Goal: Task Accomplishment & Management: Complete application form

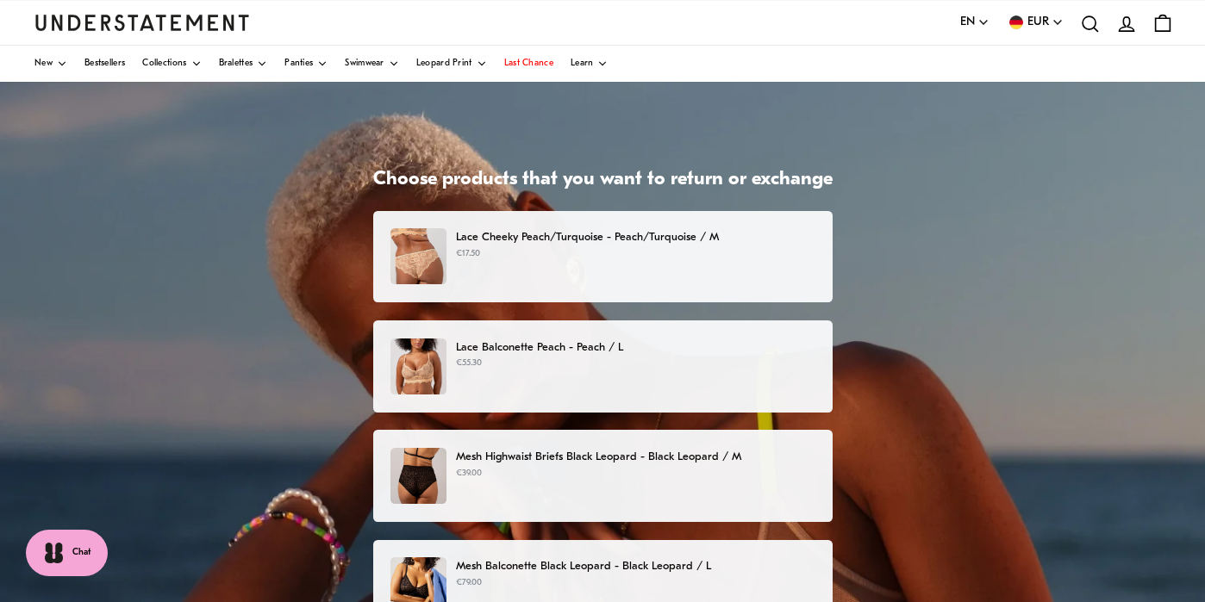
click at [608, 242] on p "Lace Cheeky Peach/Turquoise - Peach/Turquoise / M" at bounding box center [635, 237] width 358 height 18
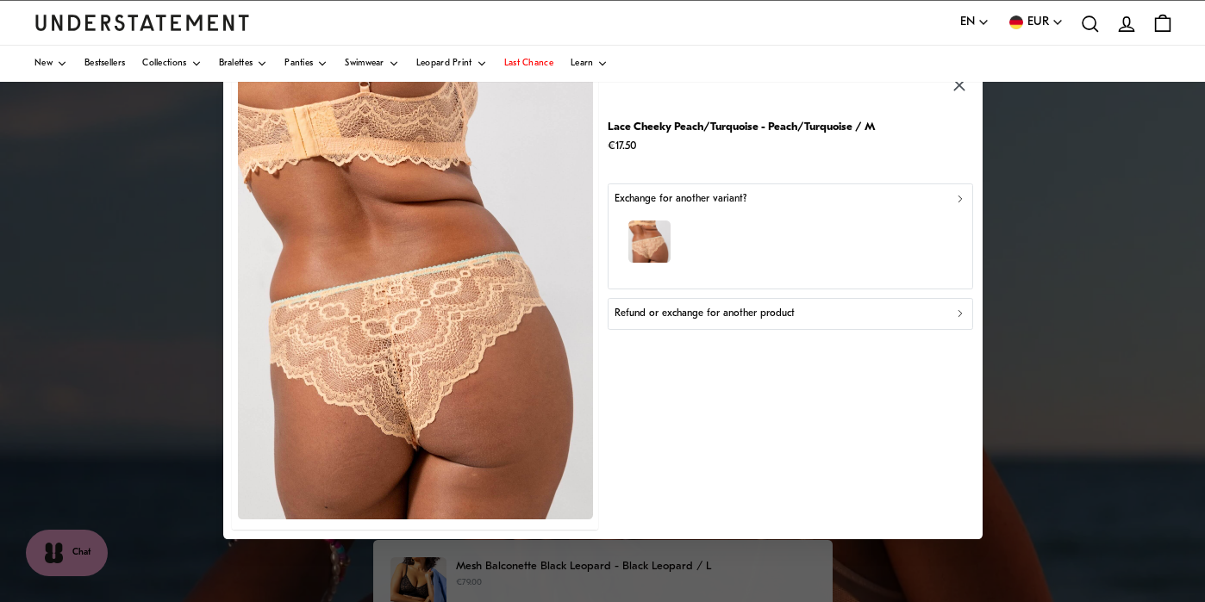
click at [959, 195] on icon "button" at bounding box center [959, 199] width 12 height 12
click at [960, 315] on icon "button" at bounding box center [958, 314] width 3 height 6
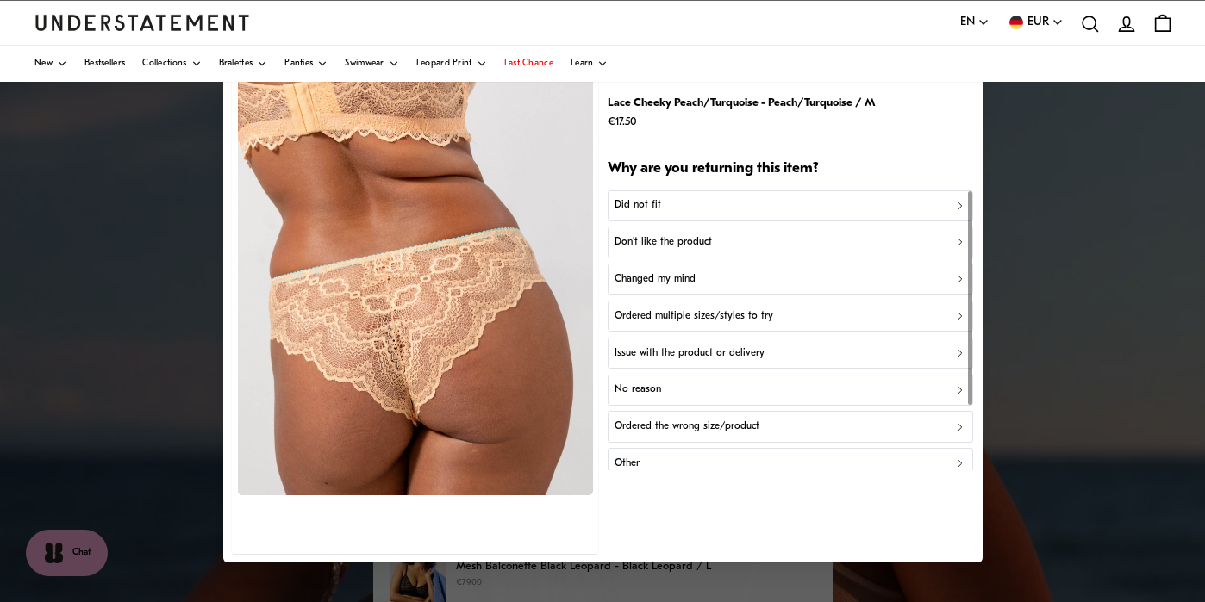
click at [639, 239] on p "Don't like the product" at bounding box center [662, 242] width 97 height 16
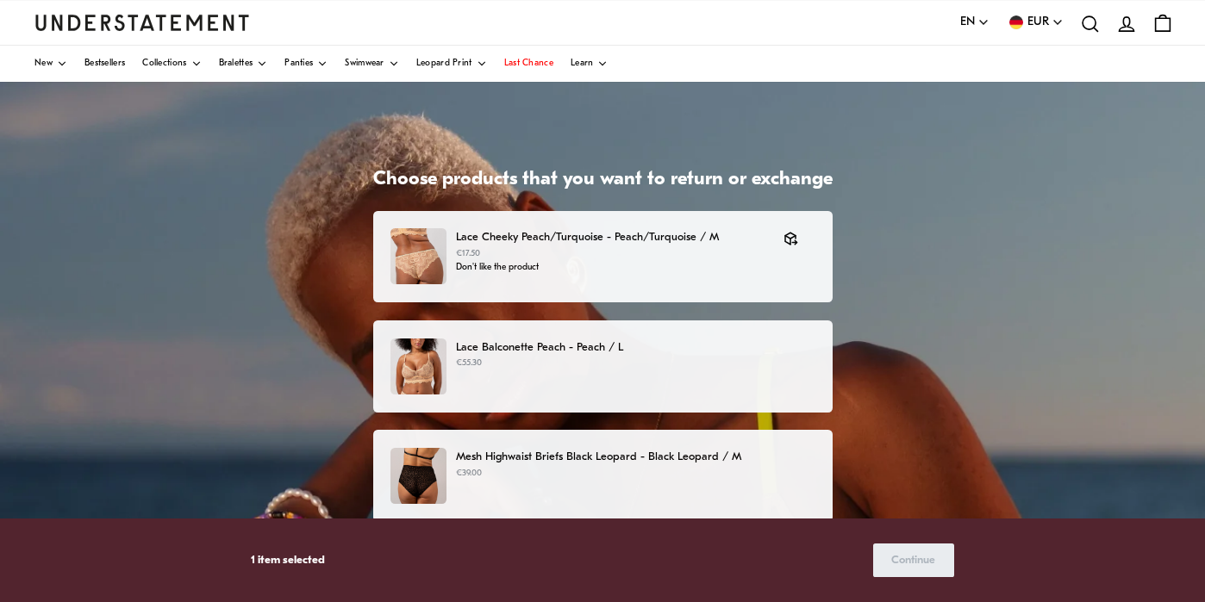
click at [534, 346] on p "Lace Balconette Peach - Peach / L" at bounding box center [635, 348] width 358 height 18
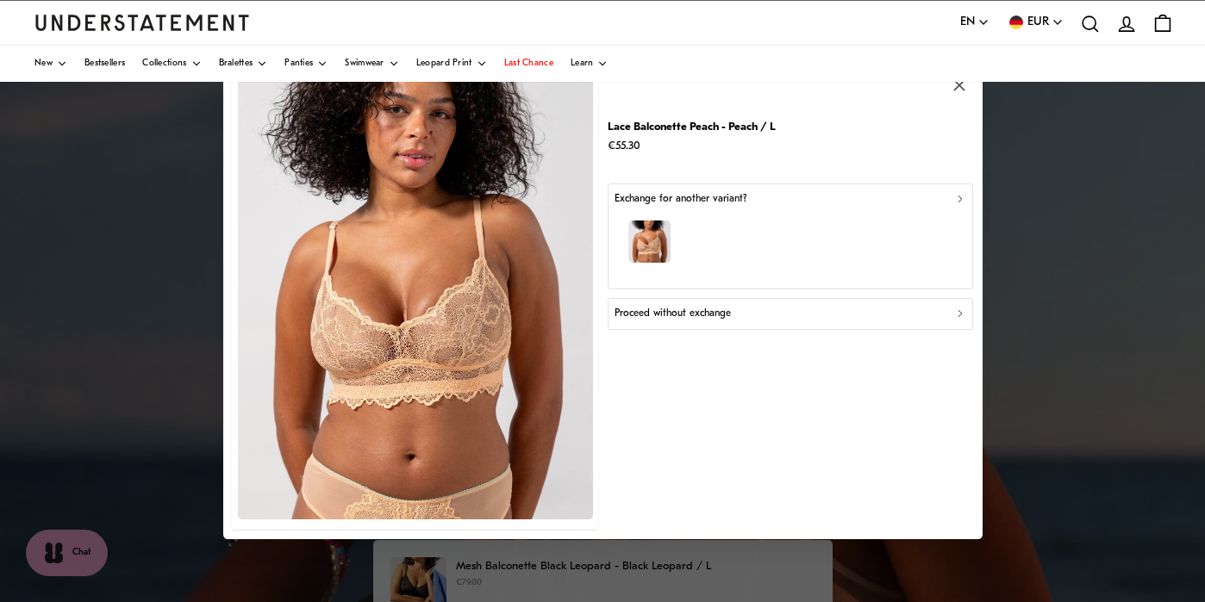
click at [954, 315] on icon "button" at bounding box center [959, 314] width 12 height 12
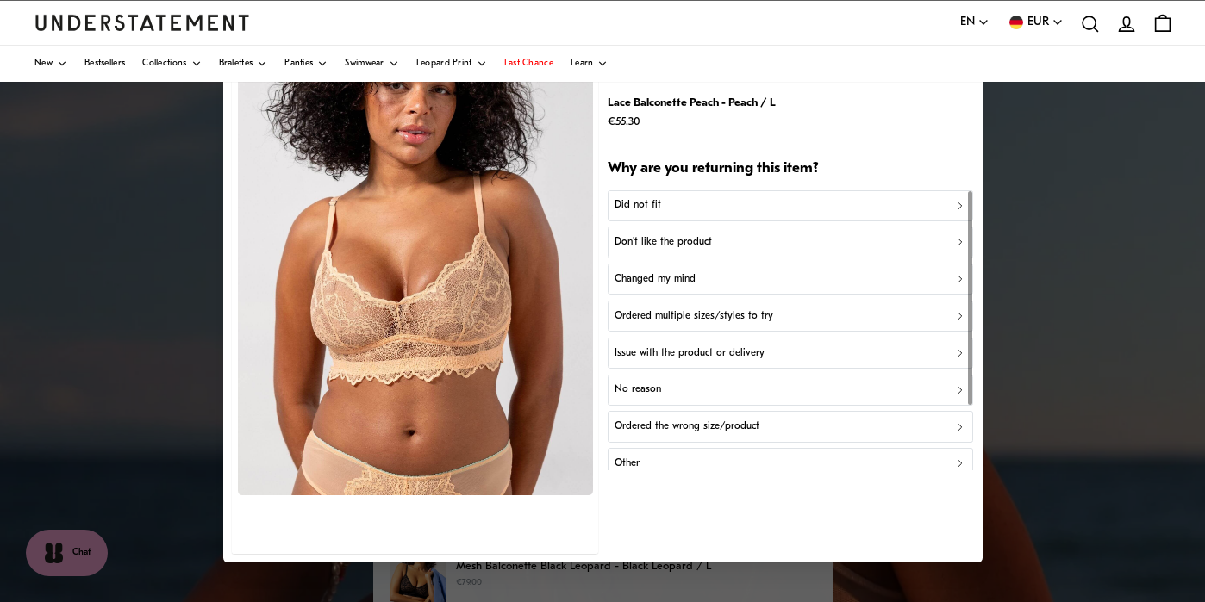
click at [651, 242] on p "Don't like the product" at bounding box center [662, 242] width 97 height 16
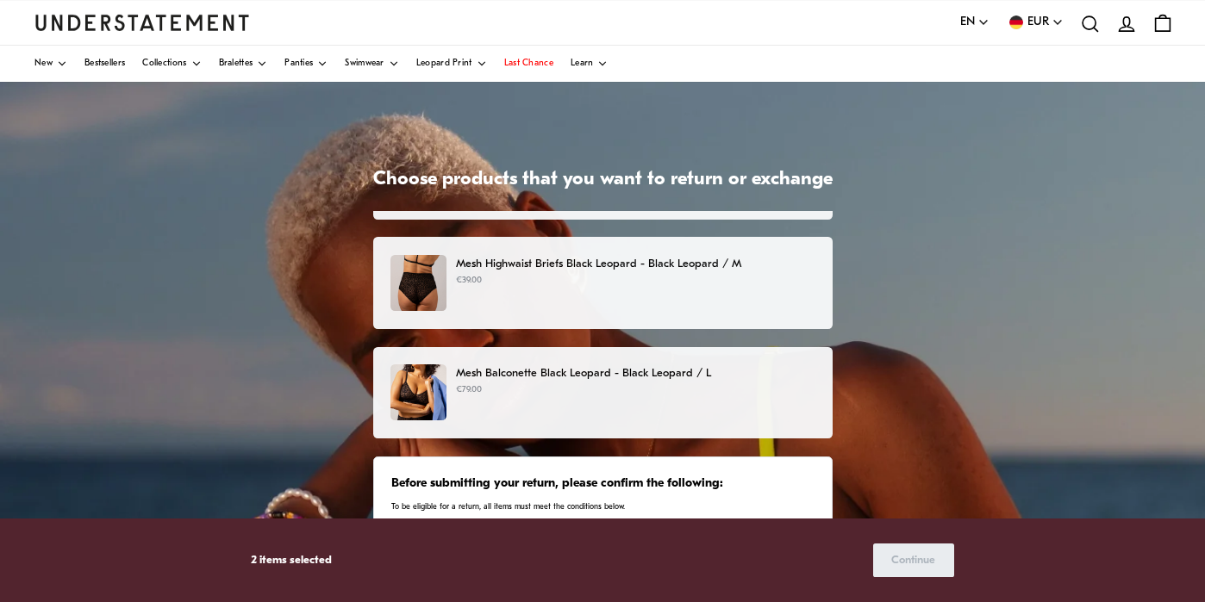
scroll to position [221, 0]
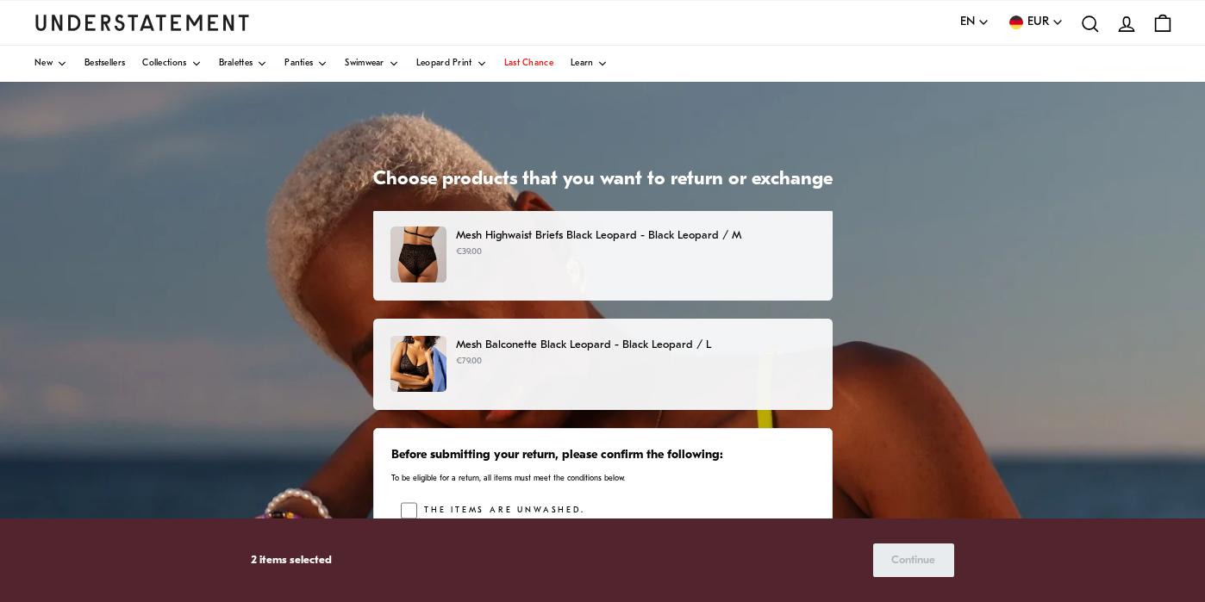
click at [814, 340] on p "Mesh Balconette Black Leopard - Black Leopard / L" at bounding box center [635, 345] width 358 height 18
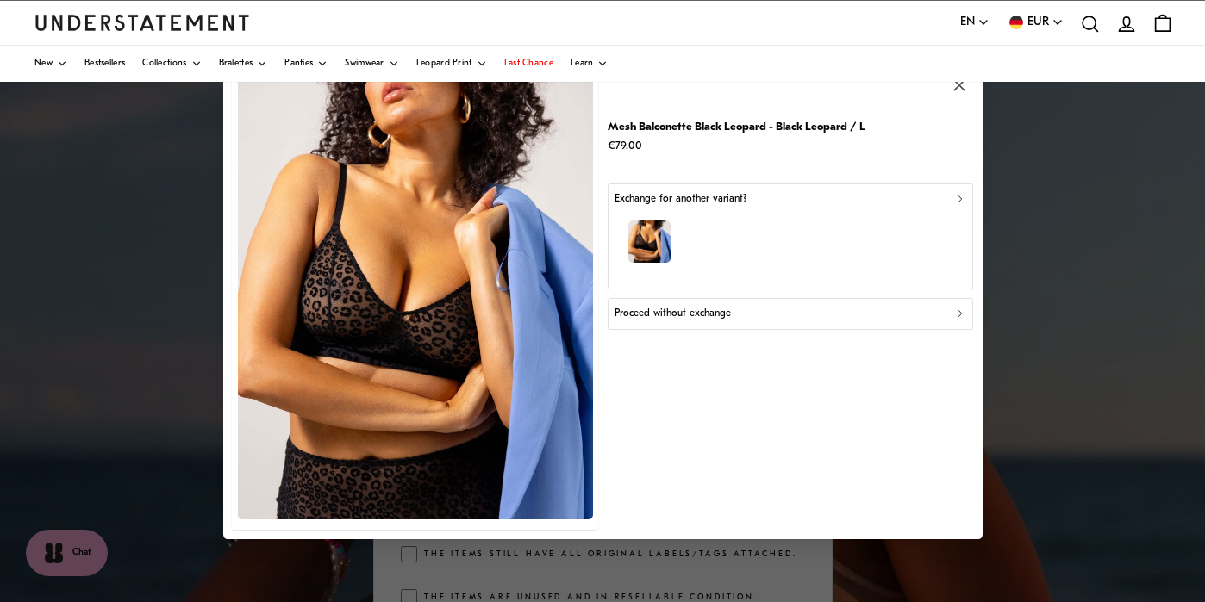
click at [957, 313] on icon "button" at bounding box center [959, 314] width 12 height 12
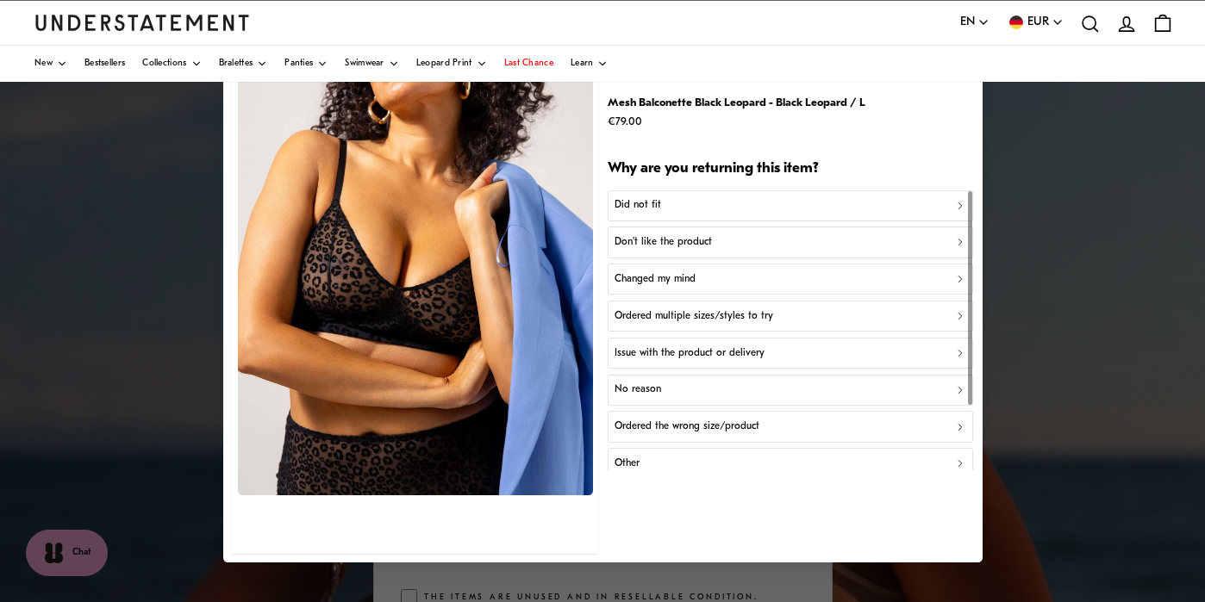
click at [649, 238] on p "Don't like the product" at bounding box center [662, 242] width 97 height 16
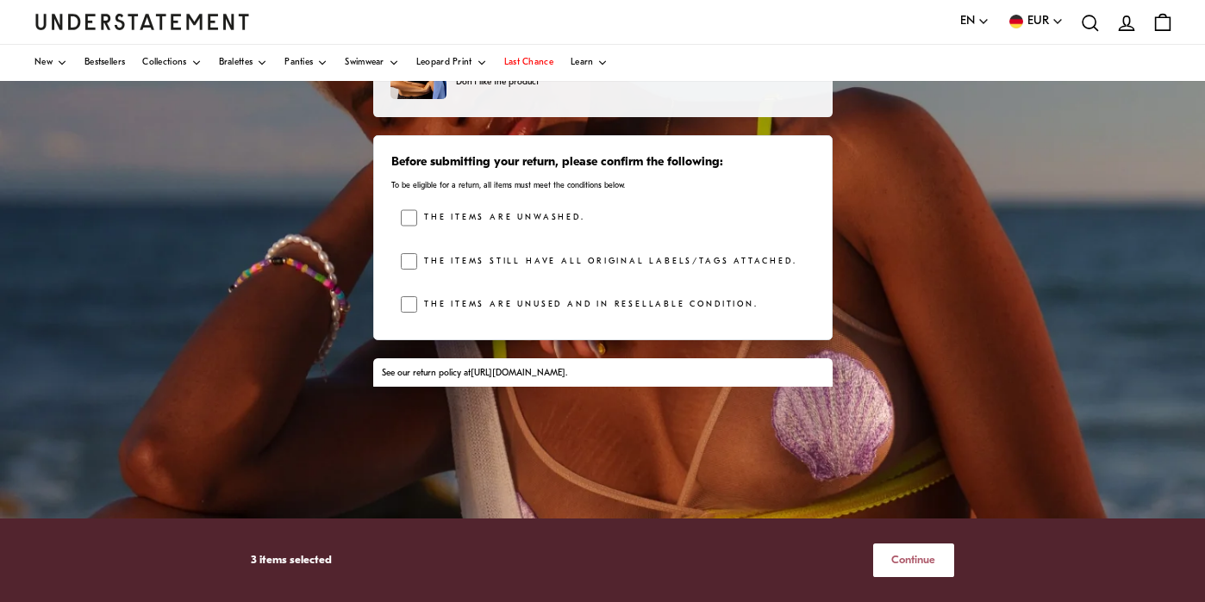
scroll to position [256, 0]
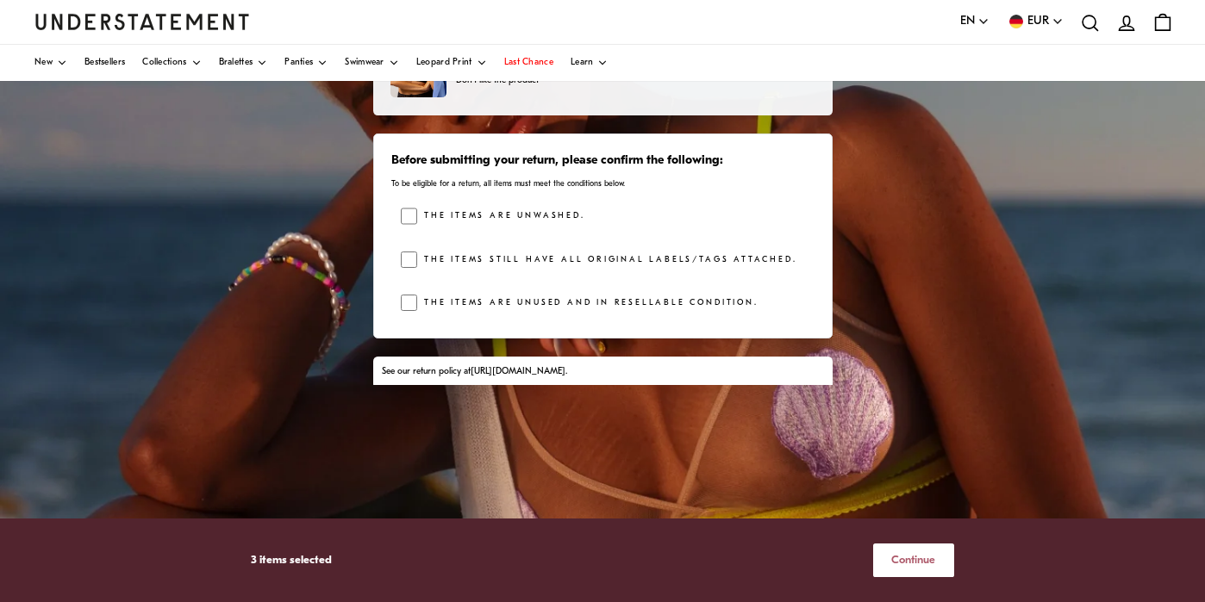
click at [912, 556] on span "Continue" at bounding box center [913, 561] width 44 height 32
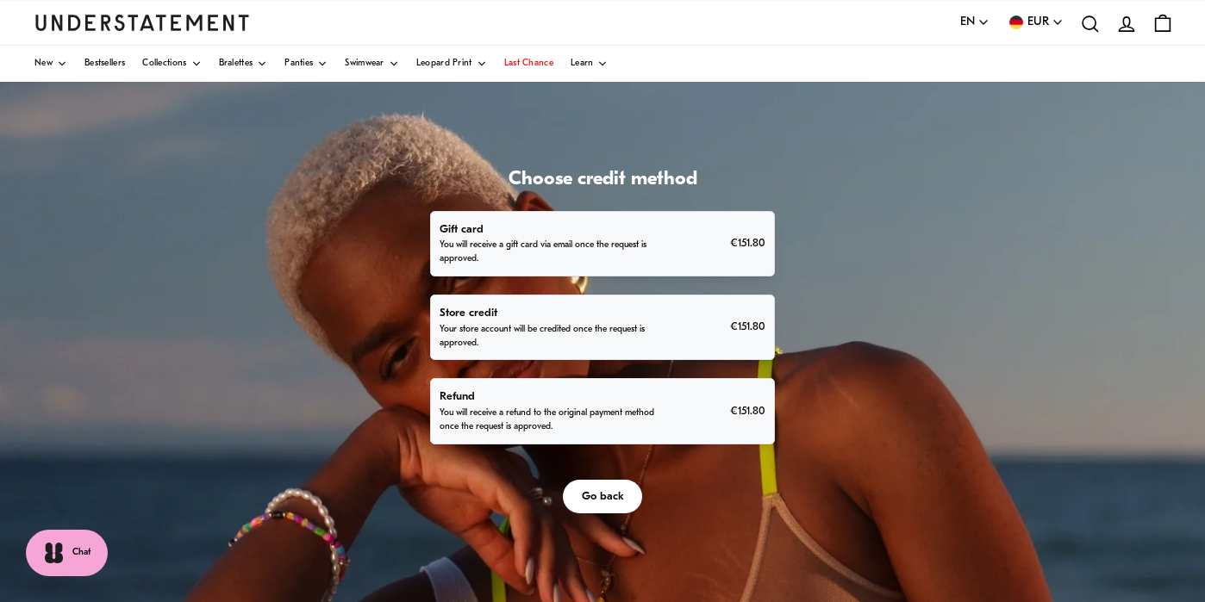
click at [649, 434] on p "You will receive a refund to the original payment method once the request is ap…" at bounding box center [548, 421] width 218 height 28
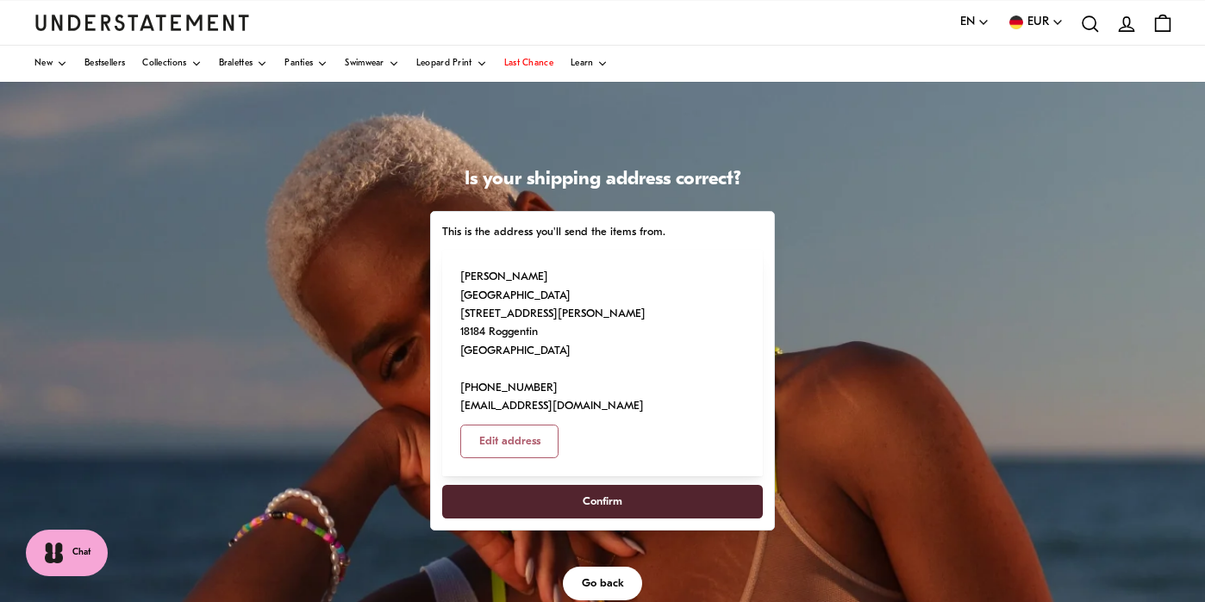
click at [622, 518] on span "Confirm" at bounding box center [603, 502] width 40 height 32
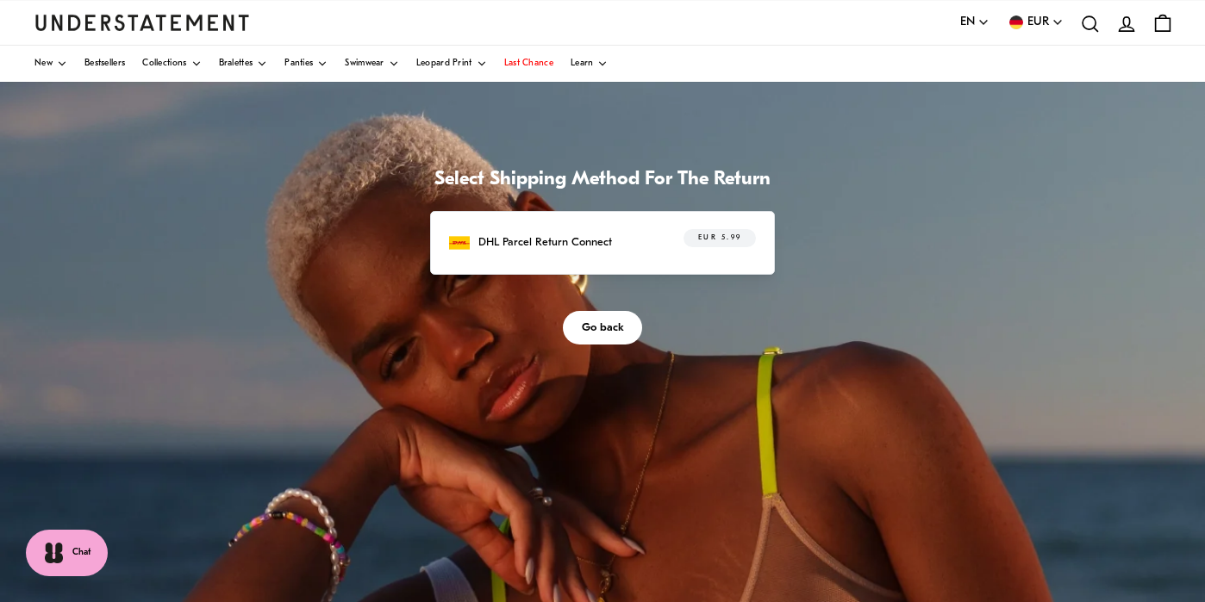
click at [614, 345] on button "Go back" at bounding box center [603, 328] width 80 height 34
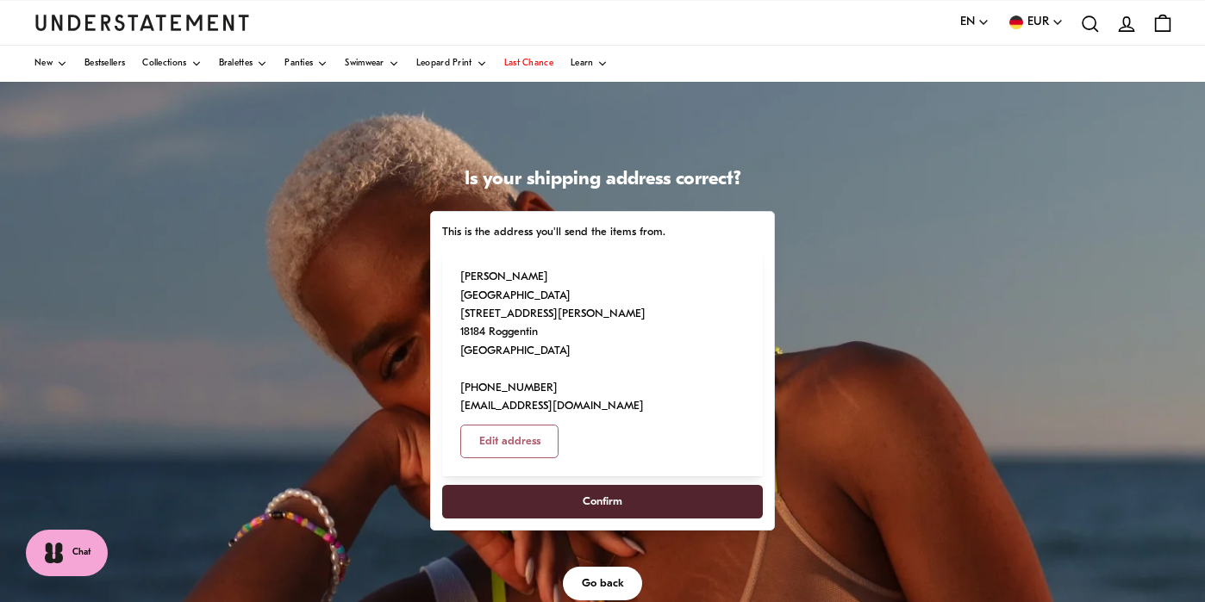
click at [744, 518] on span "Confirm" at bounding box center [602, 502] width 283 height 32
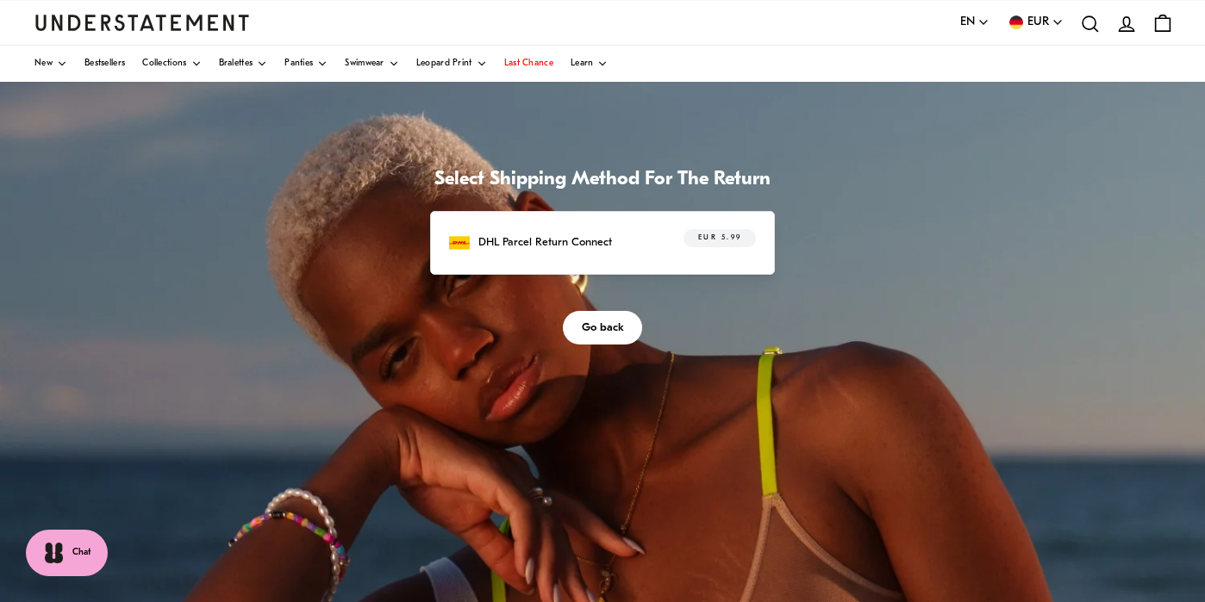
click at [612, 252] on p "DHL Parcel Return Connect" at bounding box center [545, 243] width 134 height 18
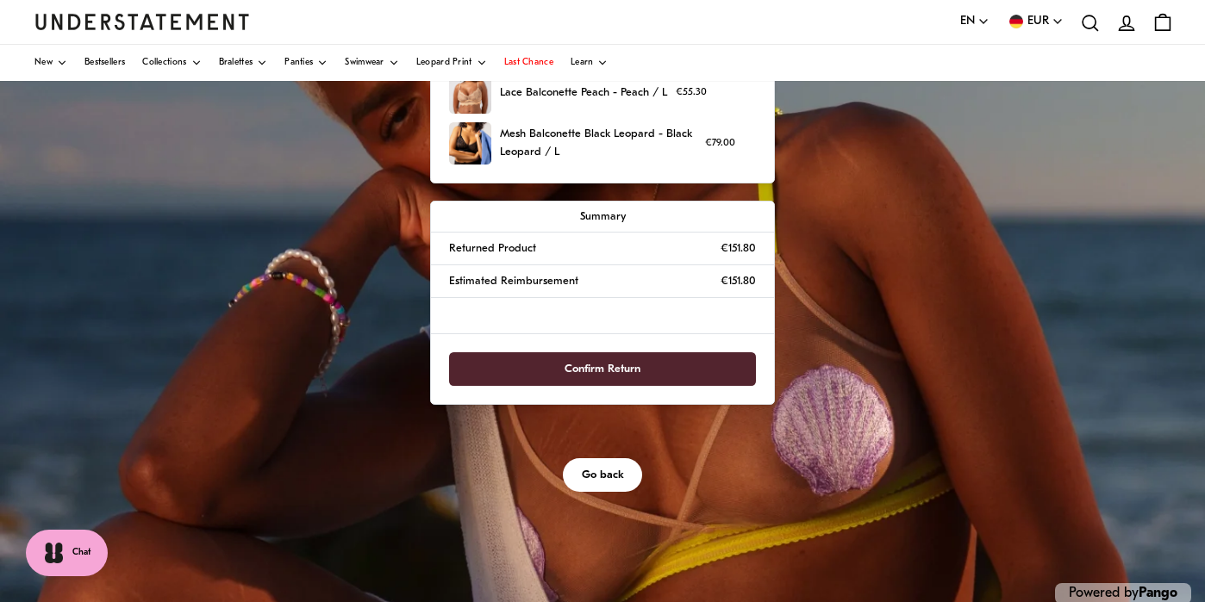
scroll to position [245, 0]
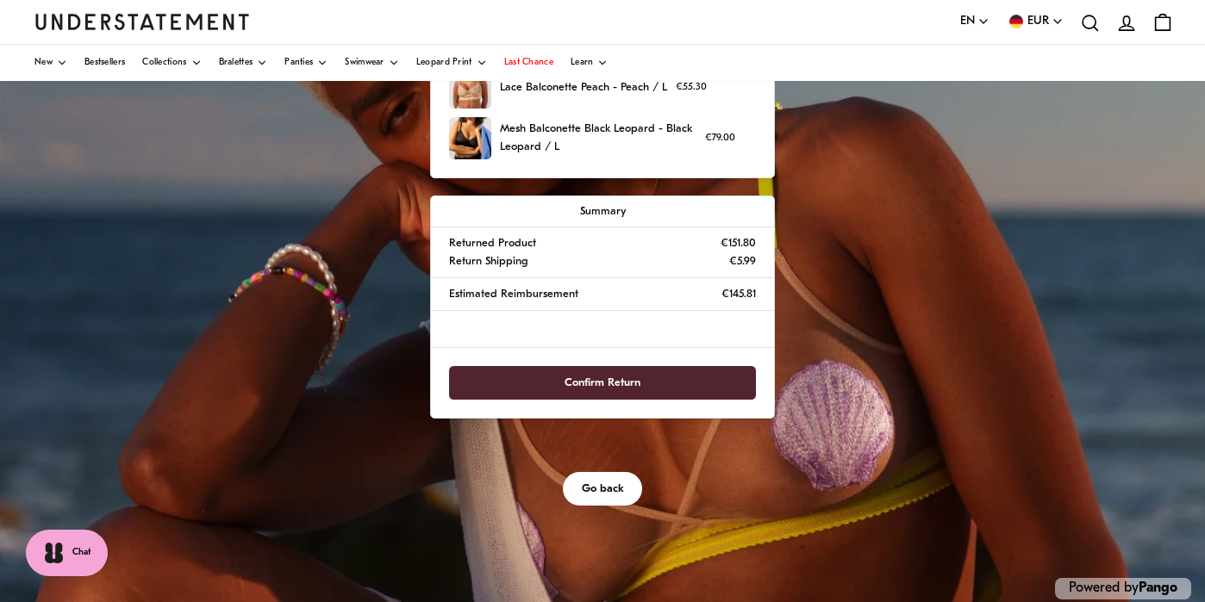
click at [640, 399] on span "Confirm Return" at bounding box center [602, 383] width 76 height 32
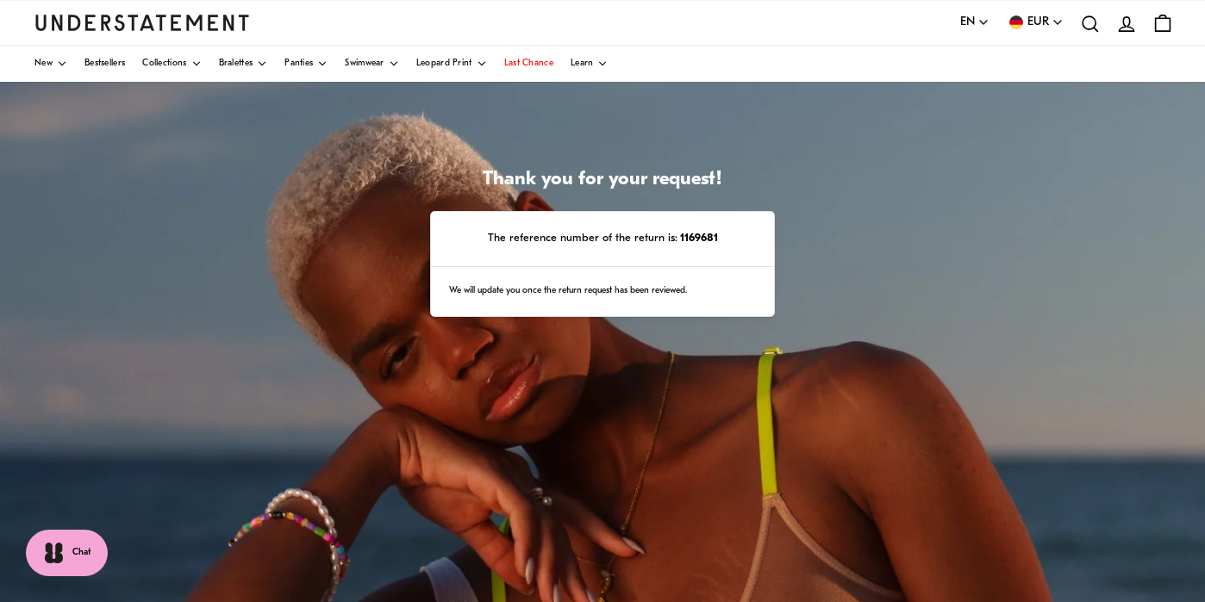
click at [1127, 27] on icon at bounding box center [1126, 23] width 15 height 14
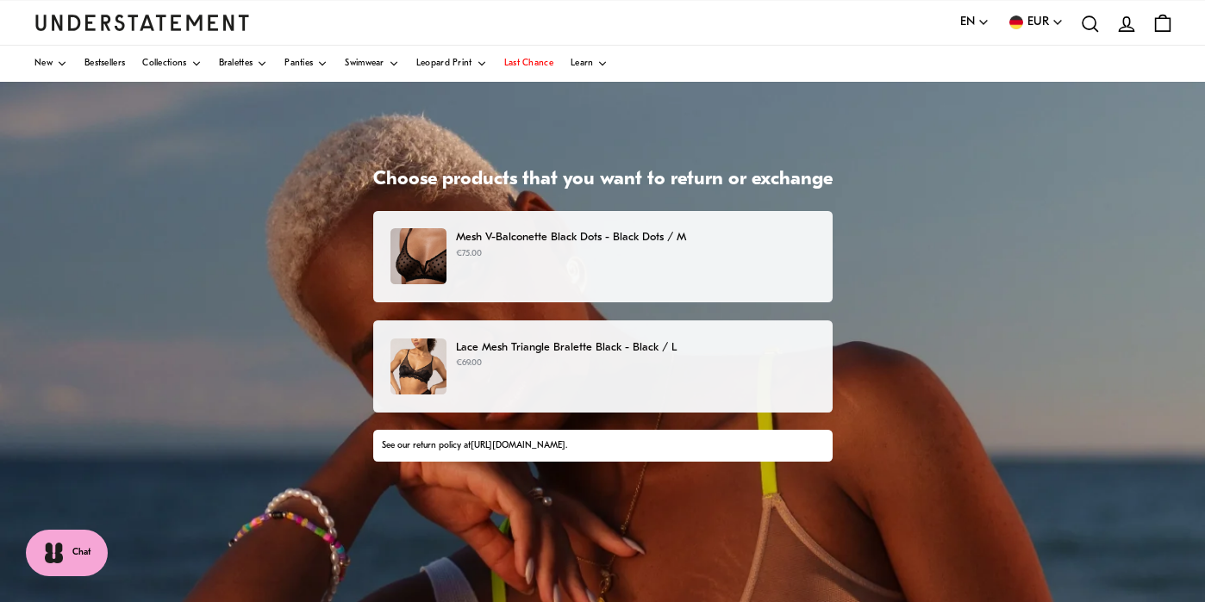
click at [465, 235] on p "Mesh V-Balconette Black Dots - Black Dots / M" at bounding box center [635, 237] width 358 height 18
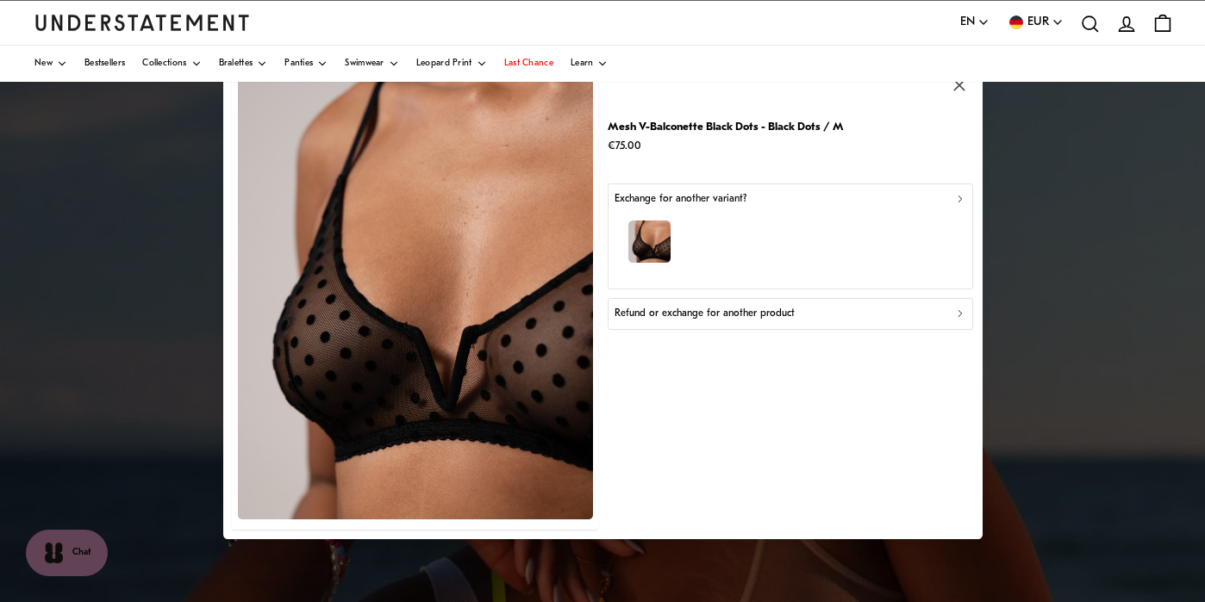
click at [682, 311] on p "Refund or exchange for another product" at bounding box center [704, 314] width 180 height 16
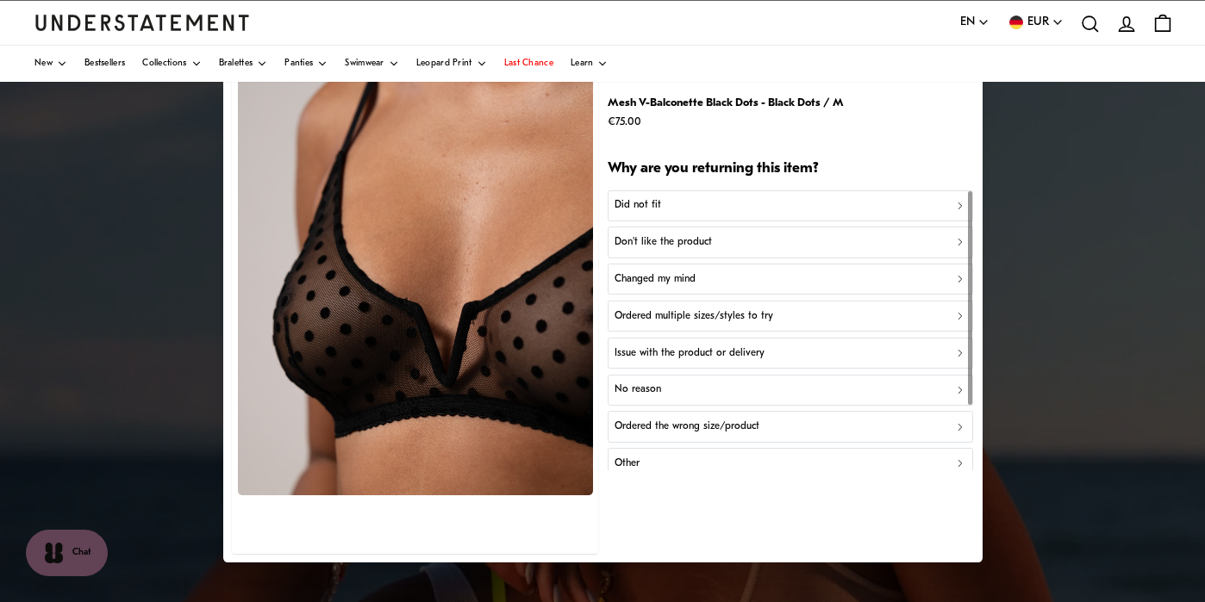
click at [631, 204] on p "Did not fit" at bounding box center [637, 206] width 47 height 16
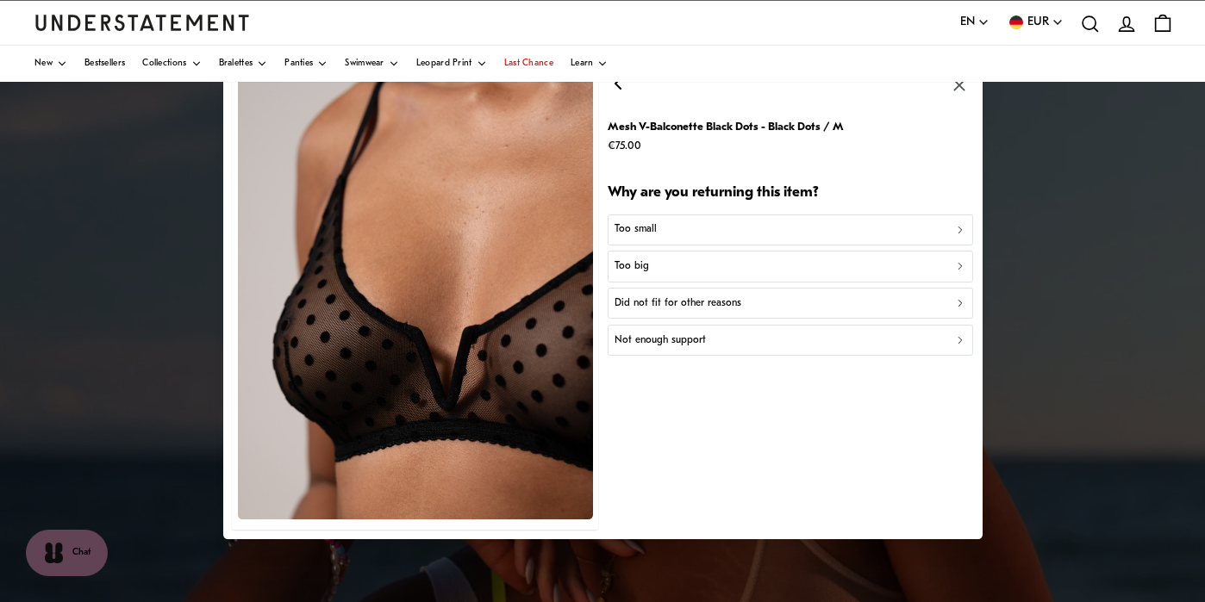
click at [617, 87] on icon "button" at bounding box center [616, 83] width 5 height 10
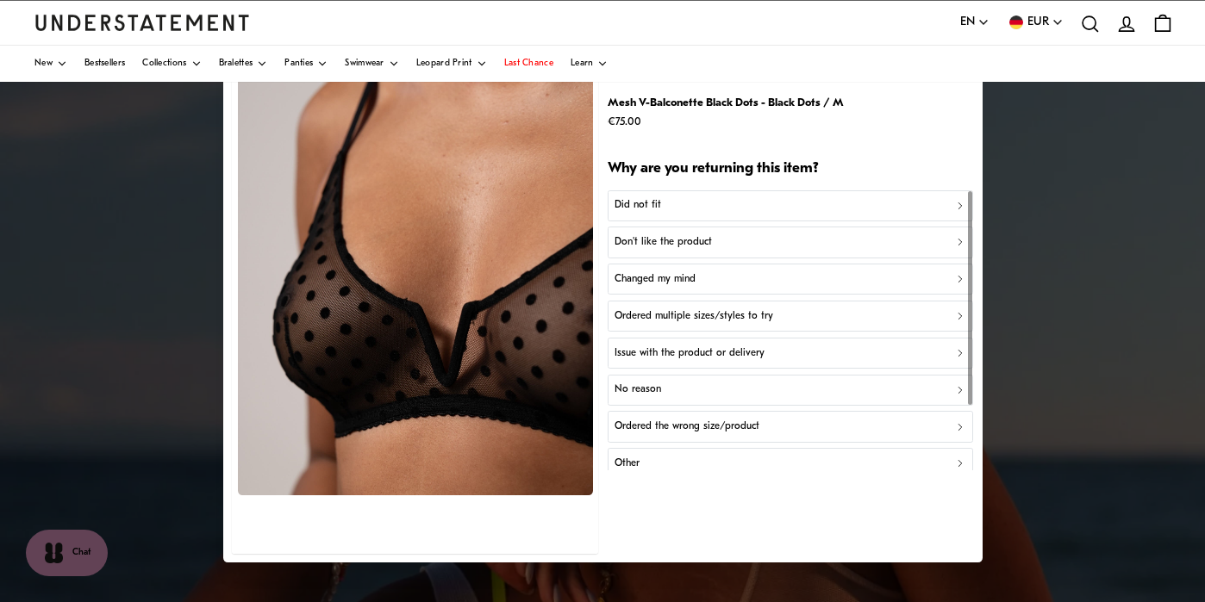
click at [955, 354] on icon "button" at bounding box center [959, 353] width 12 height 12
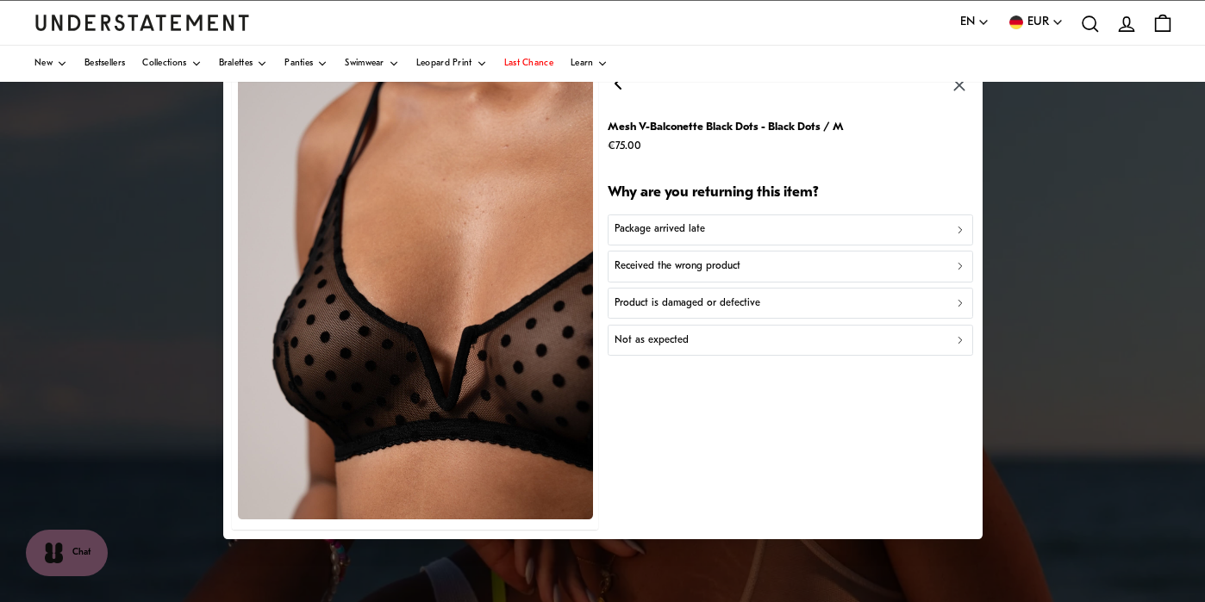
click at [617, 86] on icon "button" at bounding box center [616, 83] width 5 height 10
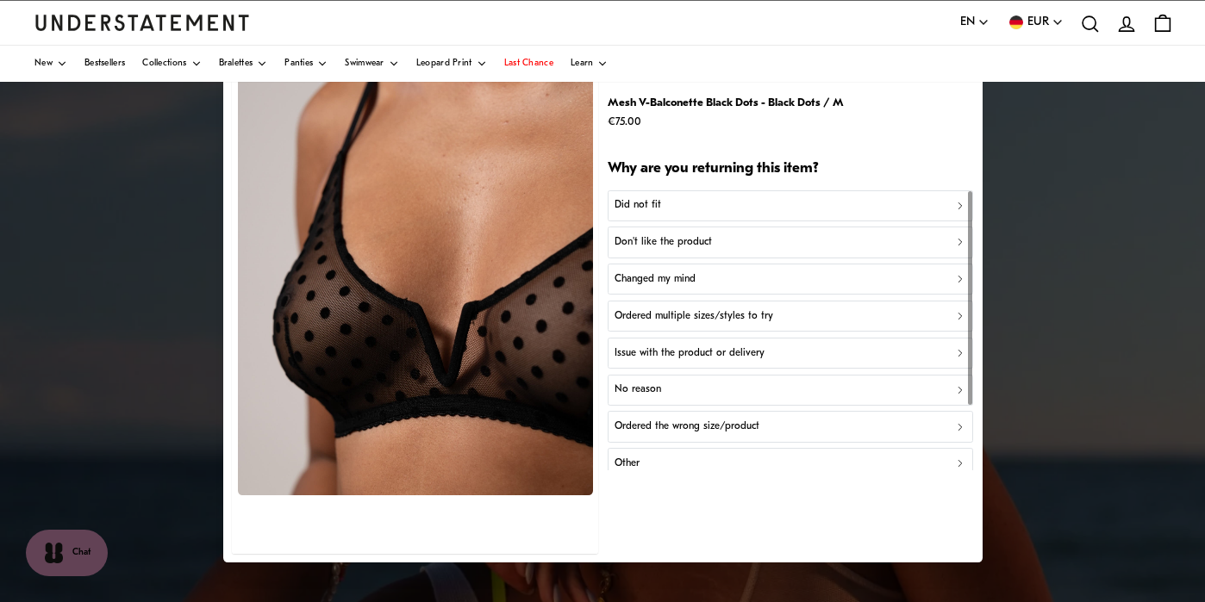
click at [957, 461] on icon "button" at bounding box center [959, 464] width 12 height 12
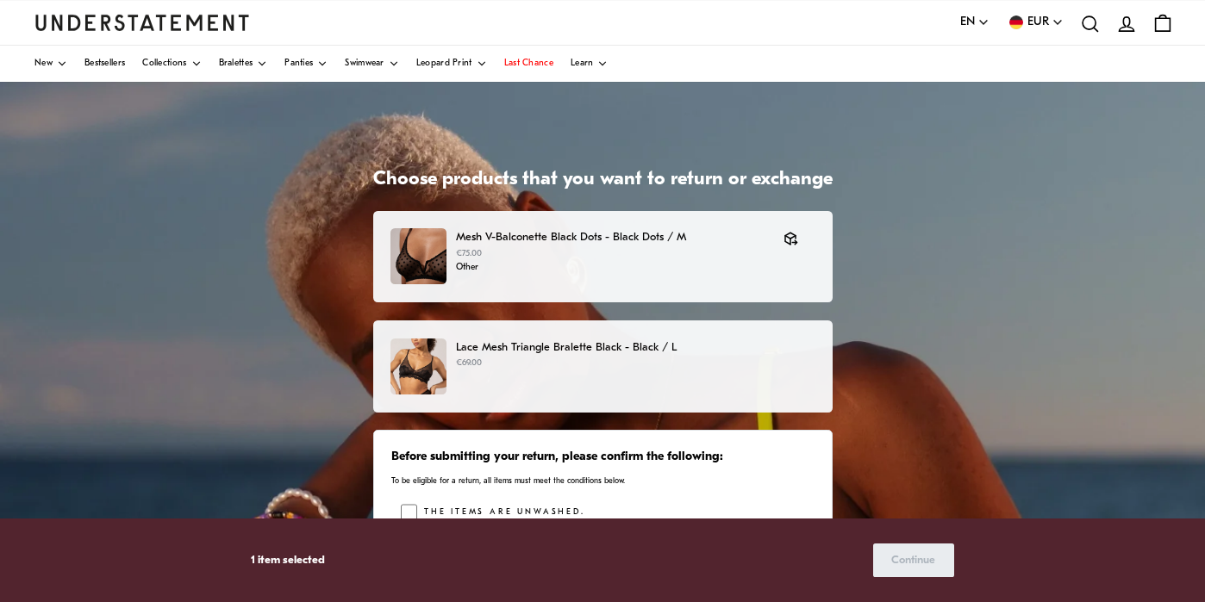
click at [471, 346] on p "Lace Mesh Triangle Bralette Black - Black / L" at bounding box center [635, 348] width 358 height 18
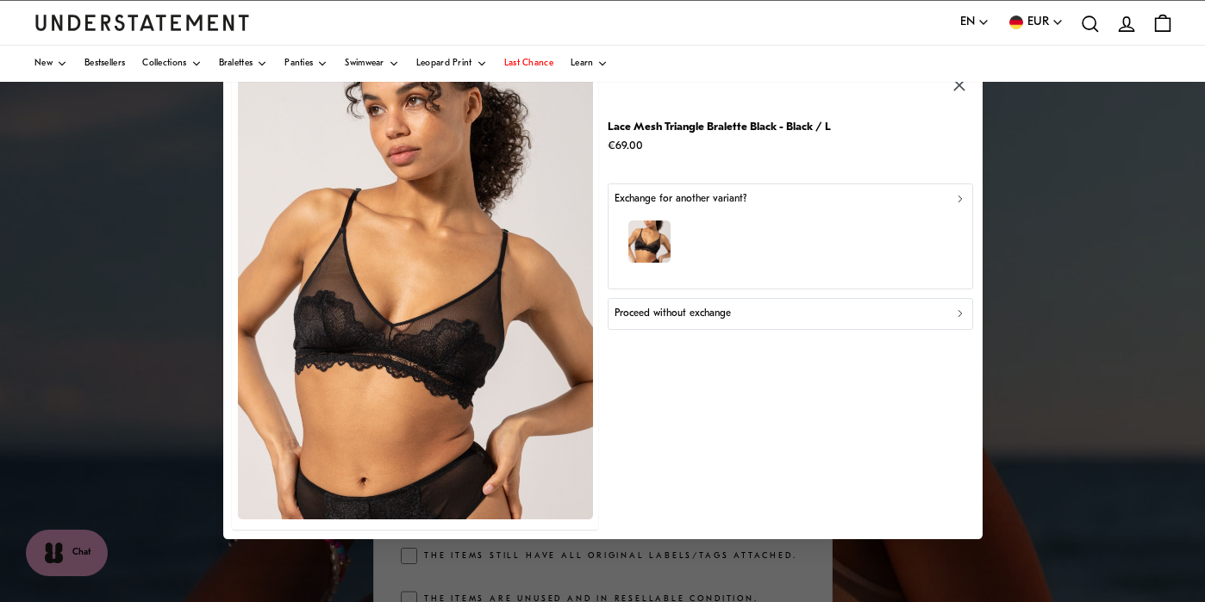
click at [957, 315] on icon "button" at bounding box center [959, 314] width 12 height 12
click at [958, 196] on icon "button" at bounding box center [958, 199] width 3 height 6
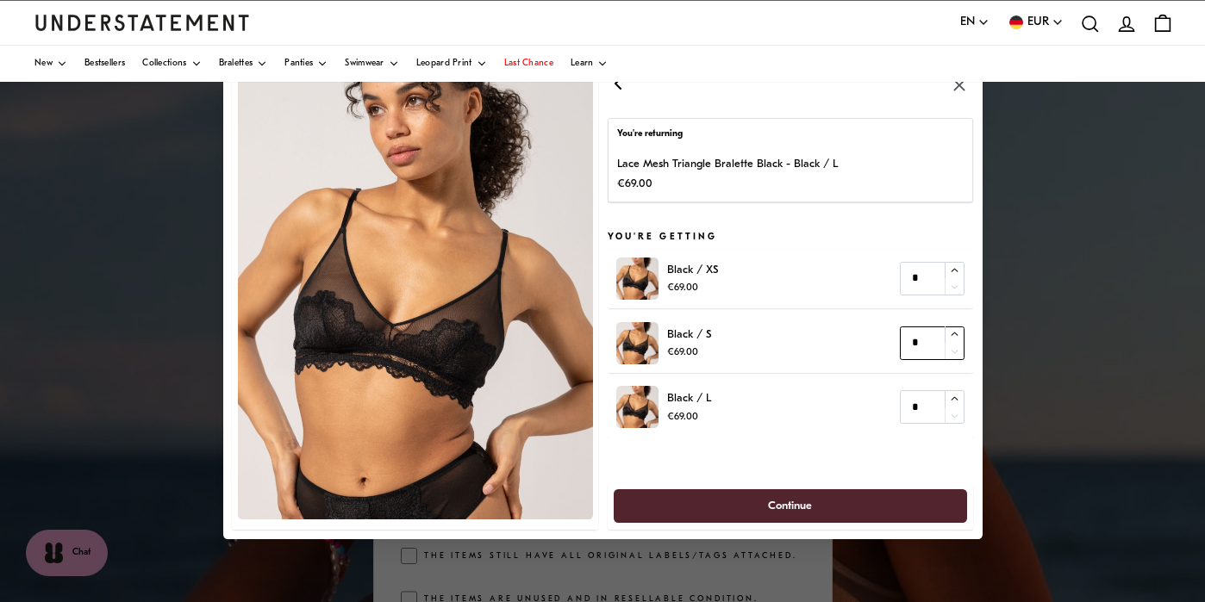
type input "*"
click at [953, 333] on icon "button" at bounding box center [954, 334] width 11 height 11
click at [801, 512] on span "Continue" at bounding box center [790, 507] width 44 height 32
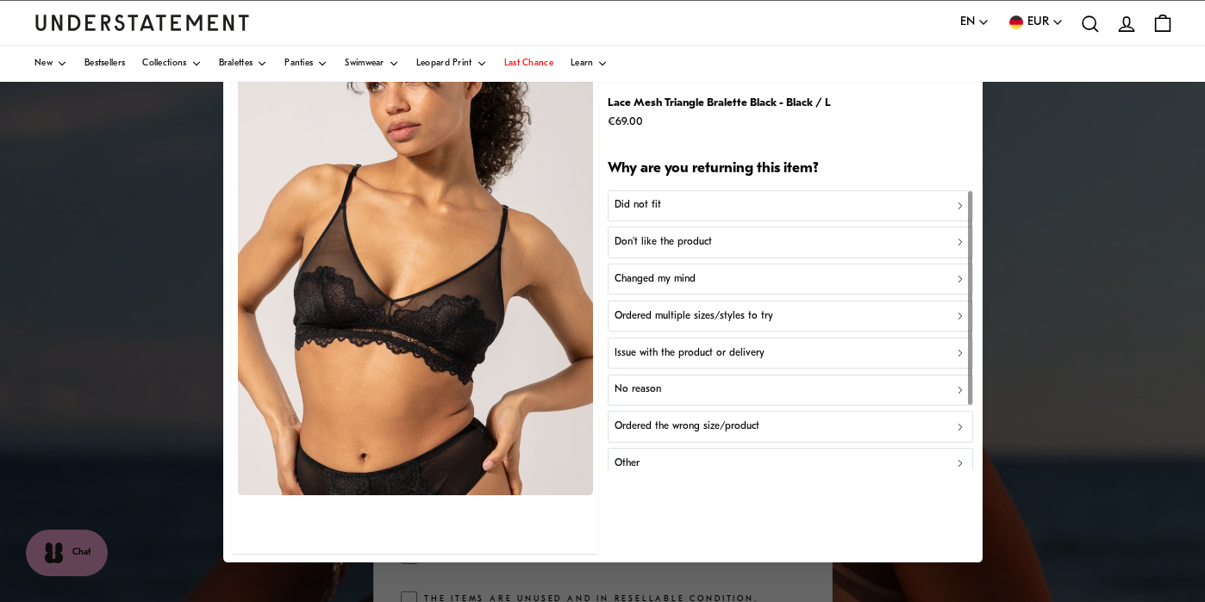
click at [960, 355] on icon "button" at bounding box center [958, 354] width 3 height 6
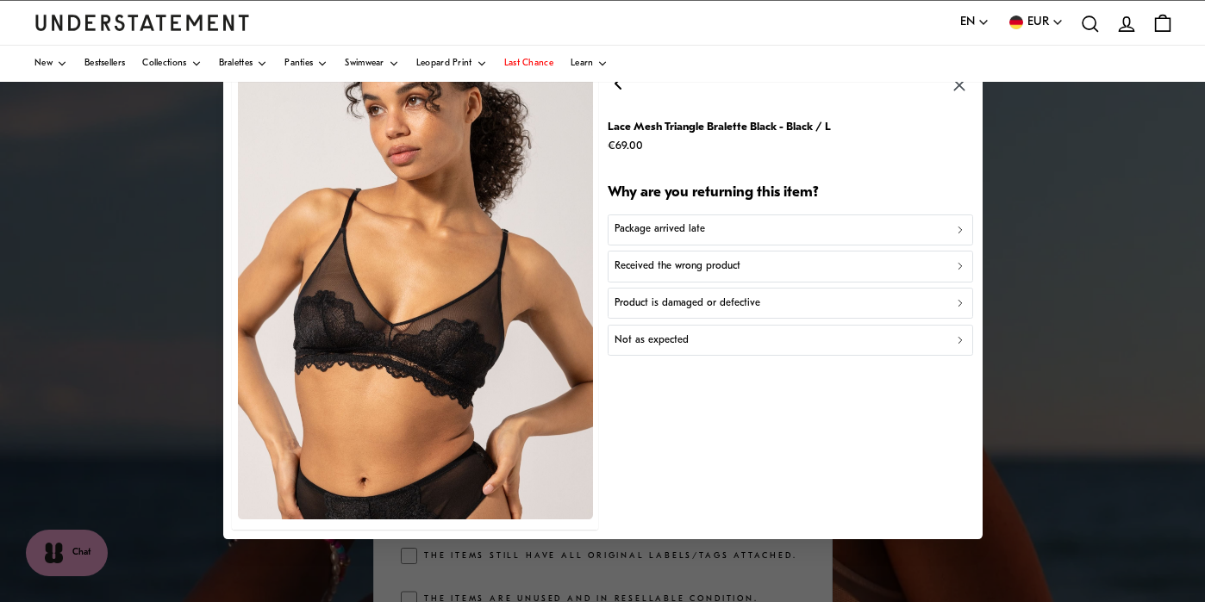
click at [957, 304] on icon "button" at bounding box center [959, 304] width 12 height 12
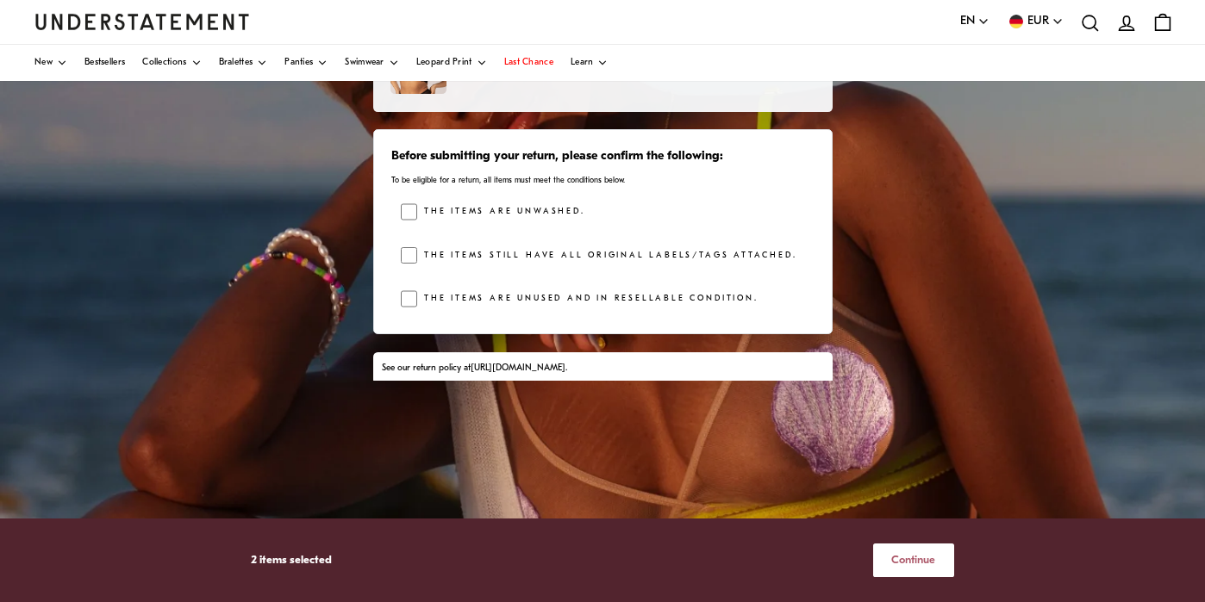
scroll to position [277, 0]
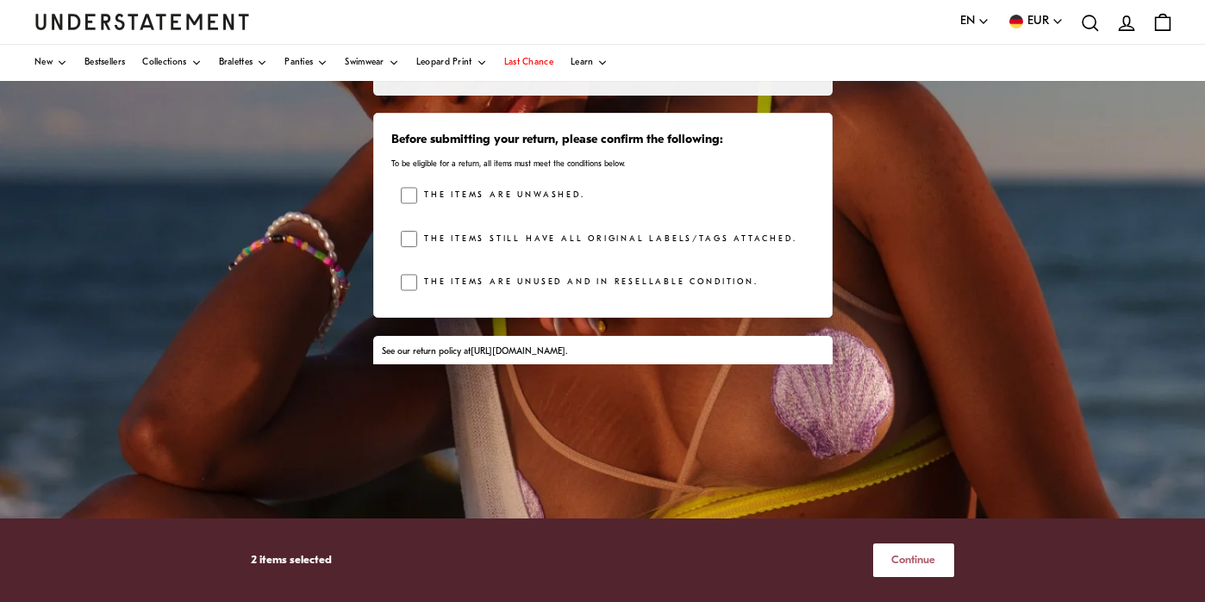
click at [922, 558] on span "Continue" at bounding box center [913, 561] width 44 height 32
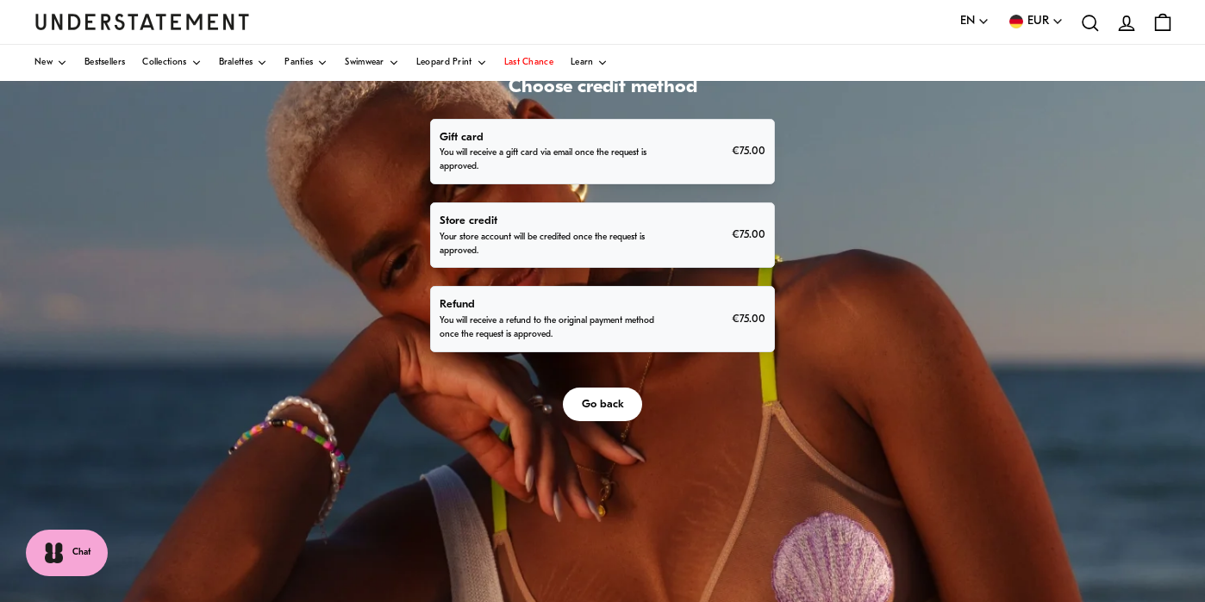
scroll to position [97, 0]
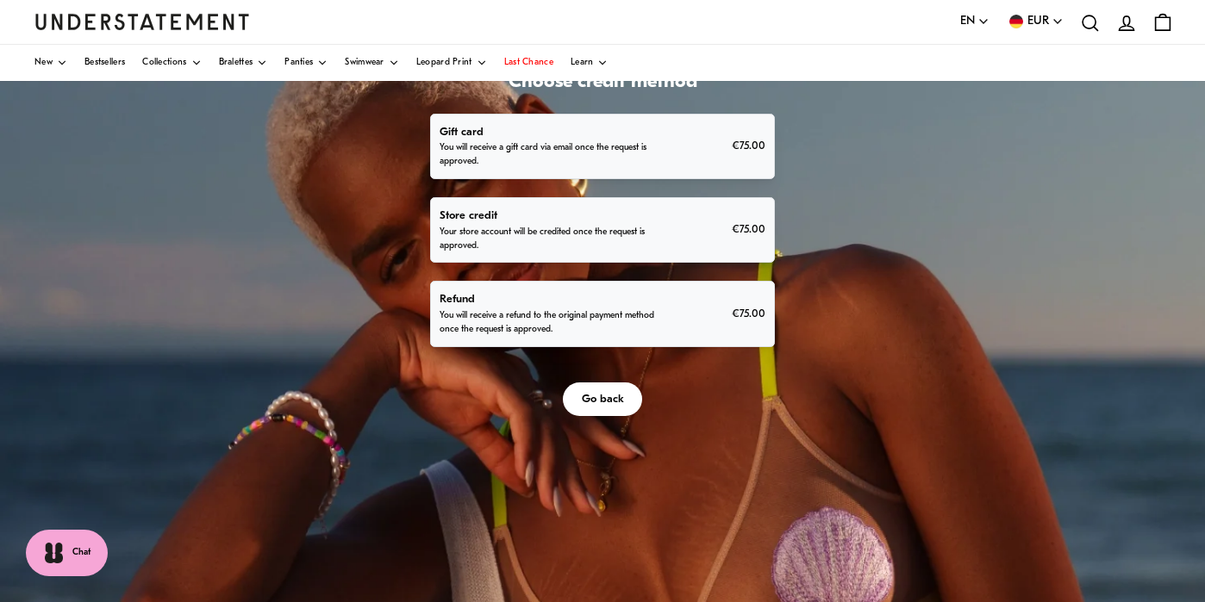
click at [659, 337] on p "You will receive a refund to the original payment method once the request is ap…" at bounding box center [549, 323] width 220 height 28
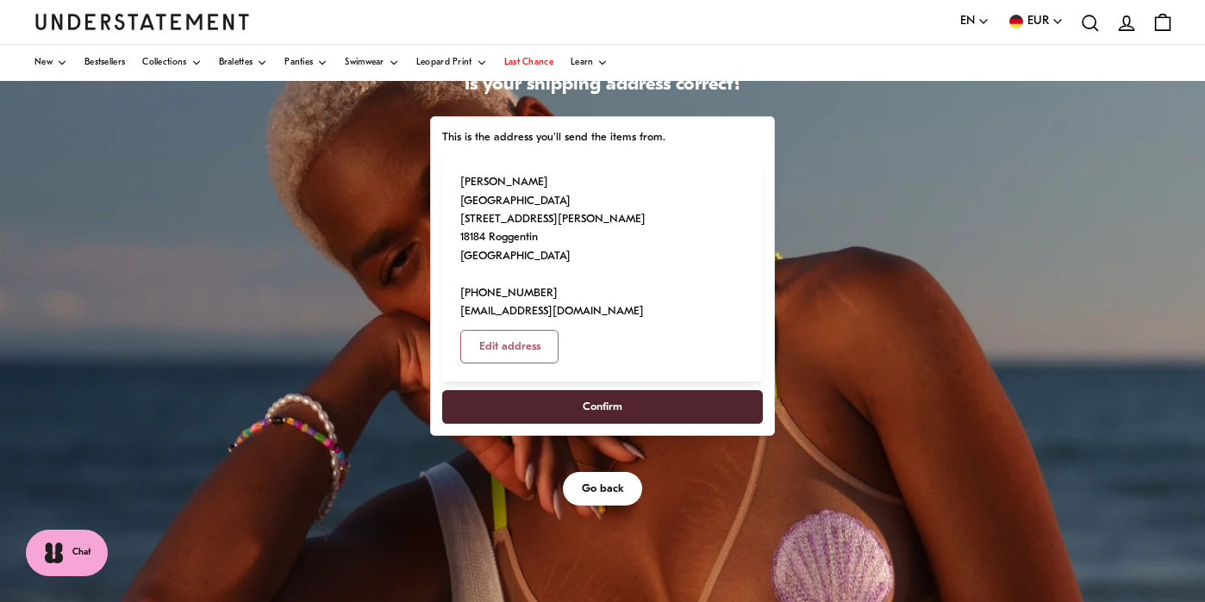
scroll to position [115, 0]
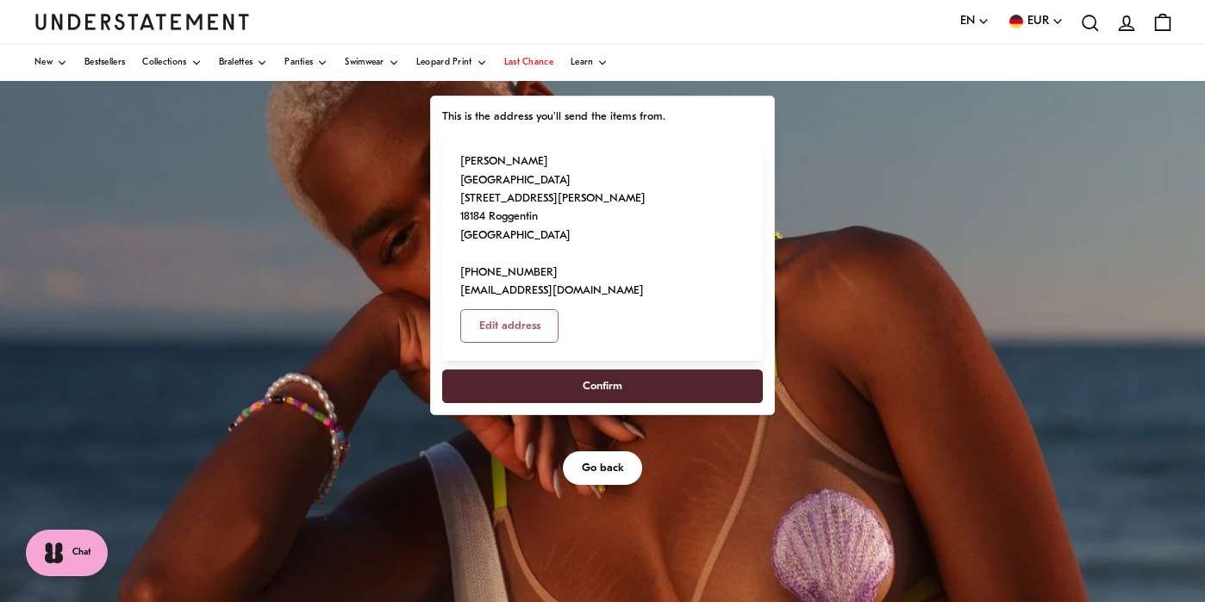
click at [622, 402] on span "Confirm" at bounding box center [603, 387] width 40 height 32
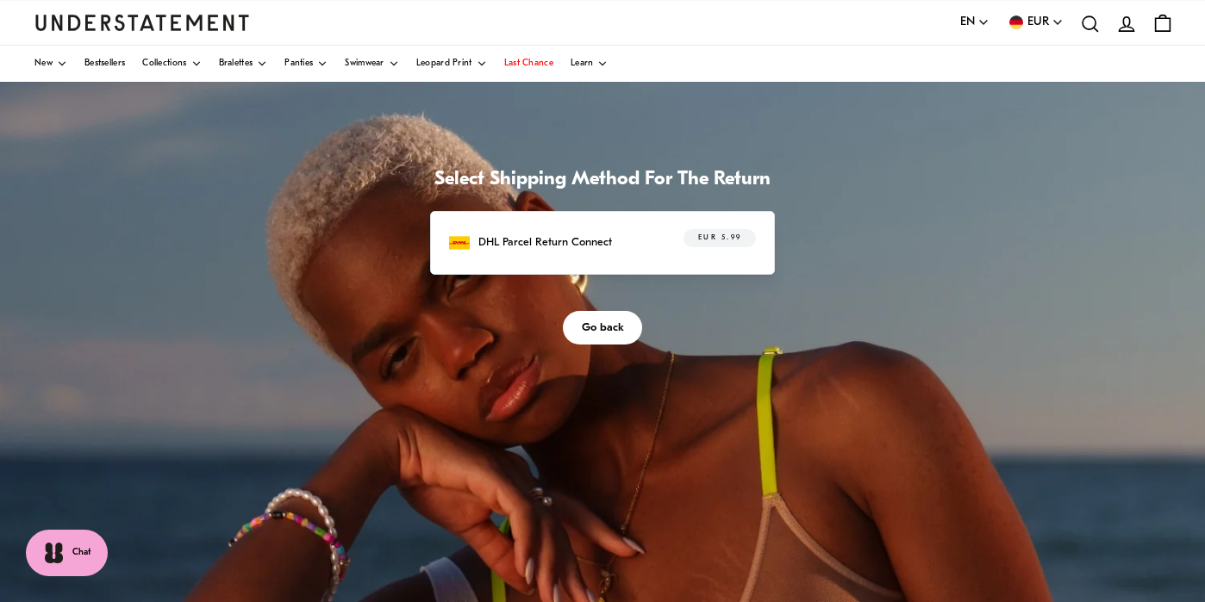
click at [612, 252] on p "DHL Parcel Return Connect" at bounding box center [545, 243] width 134 height 18
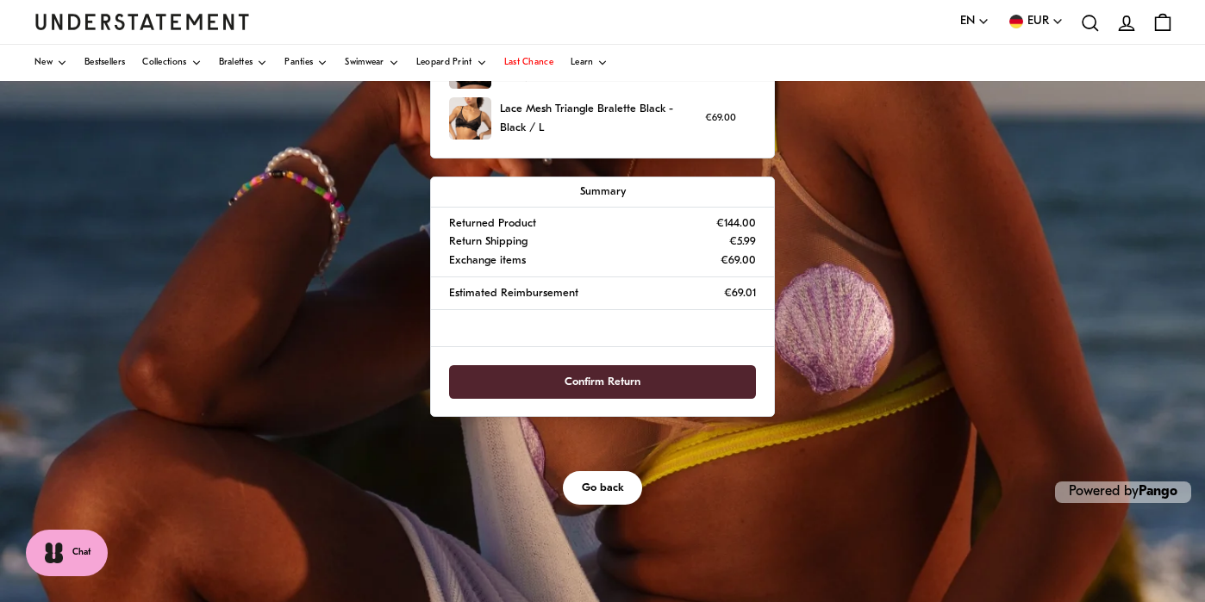
scroll to position [356, 0]
click at [640, 398] on span "Confirm Return" at bounding box center [602, 382] width 76 height 32
